Goal: Check status: Check status

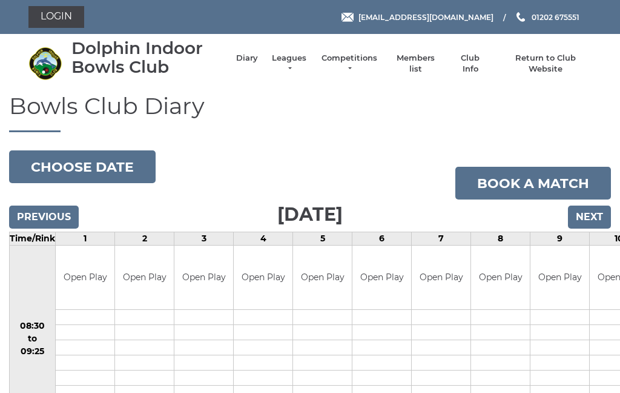
click at [61, 24] on link "Login" at bounding box center [56, 17] width 56 height 22
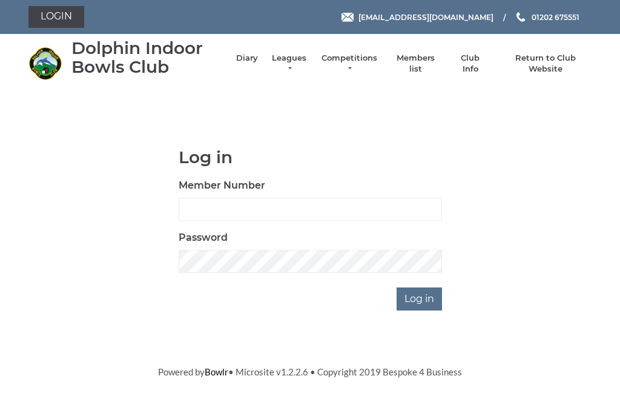
click at [304, 198] on input "Member Number" at bounding box center [311, 209] width 264 height 23
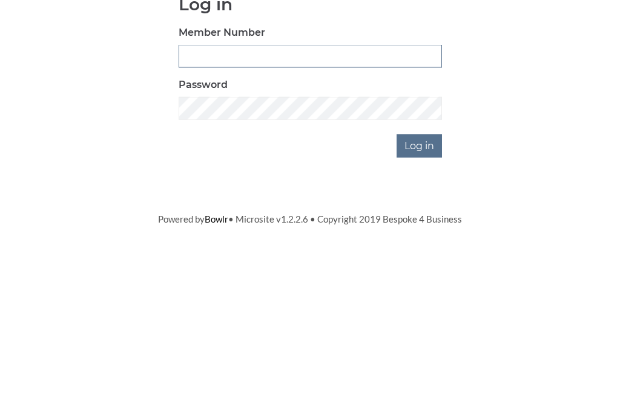
type input "2510"
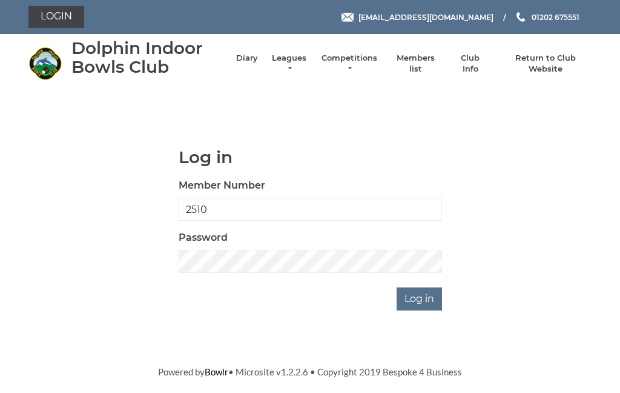
click at [424, 294] on input "Log in" at bounding box center [419, 298] width 45 height 23
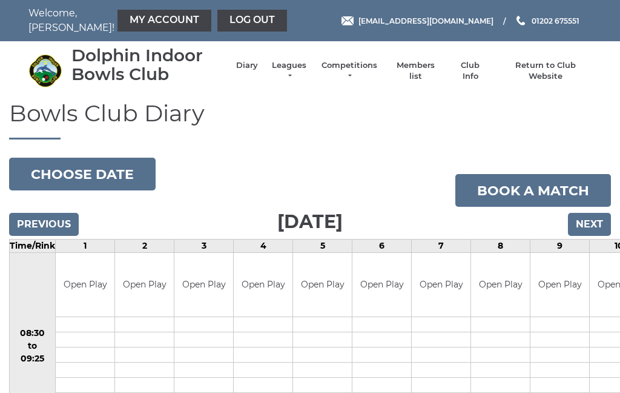
click at [151, 27] on link "My Account" at bounding box center [165, 21] width 94 height 22
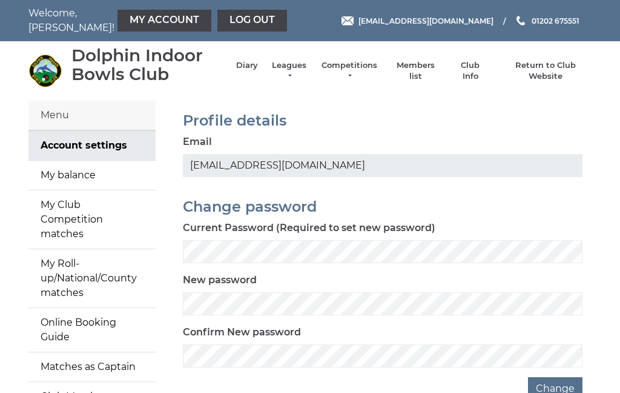
click at [70, 170] on link "My balance" at bounding box center [91, 175] width 127 height 29
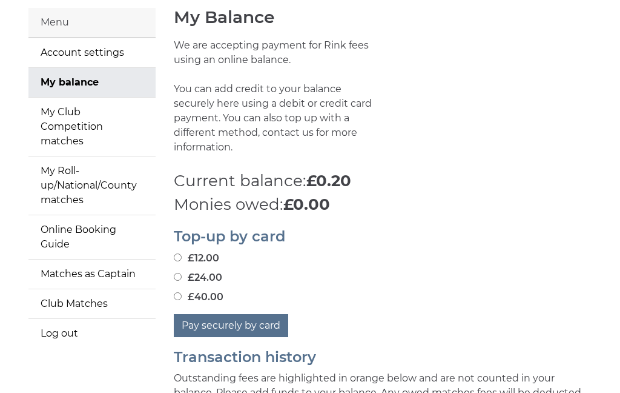
scroll to position [93, 0]
